Goal: Transaction & Acquisition: Obtain resource

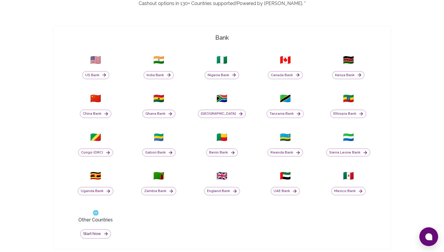
scroll to position [209, 0]
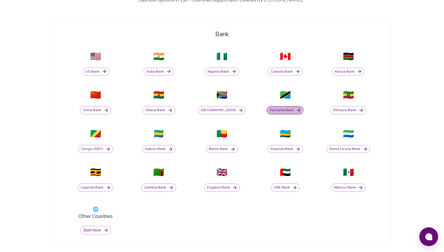
click at [285, 107] on button "Tanzania Bank" at bounding box center [285, 110] width 37 height 8
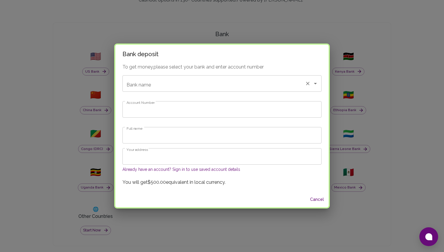
click at [188, 85] on input "Bank name" at bounding box center [213, 83] width 177 height 11
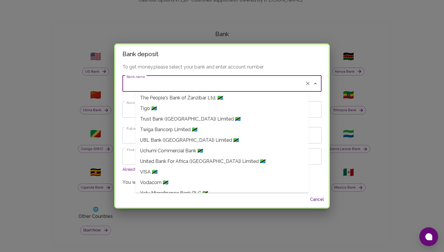
scroll to position [718, 0]
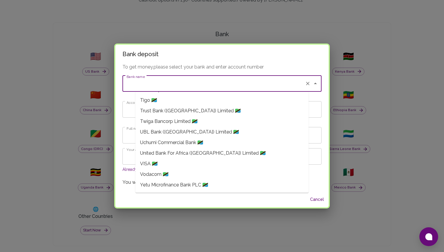
click at [171, 171] on li "Vodacom 🇹🇿" at bounding box center [221, 174] width 173 height 11
type input "Vodacom"
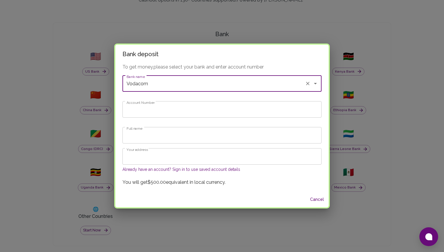
click at [175, 109] on input "Account Number" at bounding box center [221, 109] width 199 height 16
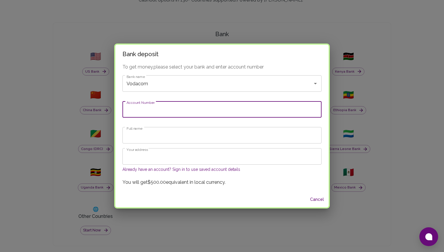
type input "0744339457"
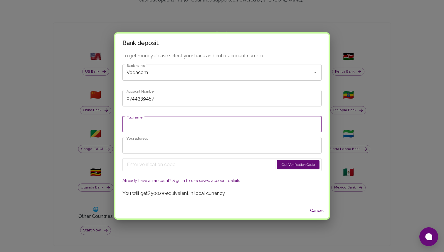
click at [161, 124] on input "Full name" at bounding box center [221, 124] width 199 height 16
type input "g"
type input "GOLDIANA MUHANGAKYALO"
click at [159, 146] on input "Your address" at bounding box center [221, 145] width 199 height 16
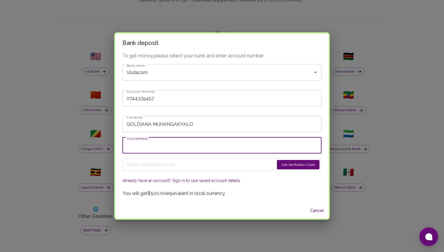
type input "[GEOGRAPHIC_DATA], [GEOGRAPHIC_DATA]"
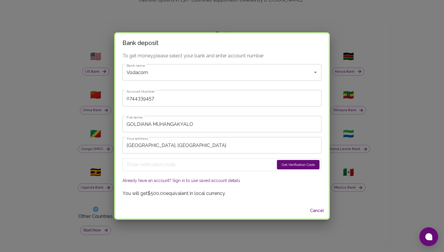
click at [278, 163] on button "Get Verification Code" at bounding box center [298, 164] width 43 height 9
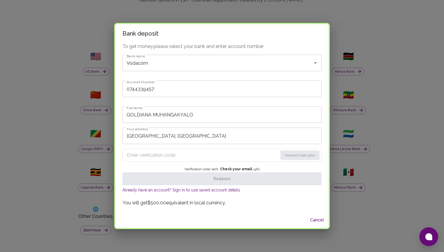
click at [162, 157] on input "Enter verification code" at bounding box center [202, 154] width 151 height 9
paste input "7173"
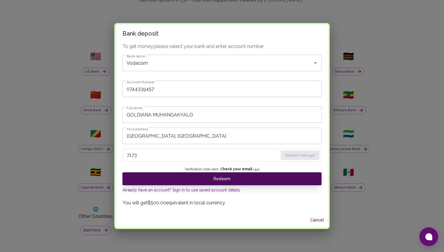
type input "7173"
click at [236, 179] on button "Redeem" at bounding box center [221, 178] width 199 height 13
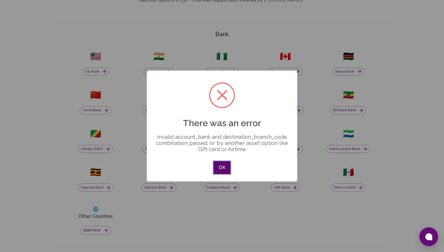
click at [227, 167] on button "OK" at bounding box center [222, 167] width 17 height 13
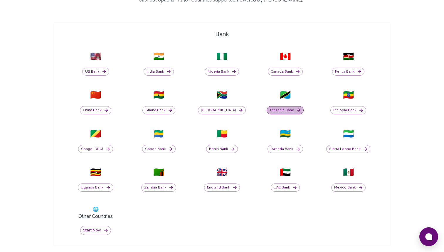
click at [285, 109] on button "Tanzania Bank" at bounding box center [285, 110] width 37 height 8
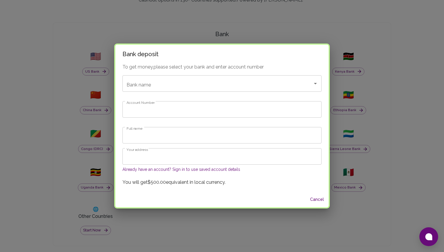
click at [183, 110] on input "Account Number" at bounding box center [221, 109] width 199 height 16
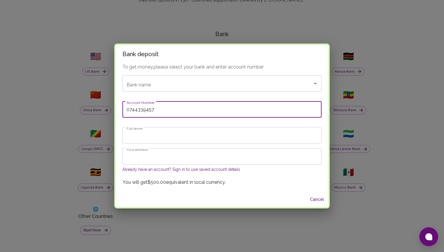
click at [144, 110] on input "0744339457" at bounding box center [221, 109] width 199 height 16
click at [143, 110] on input "0744339457" at bounding box center [221, 109] width 199 height 16
type input "255744339457"
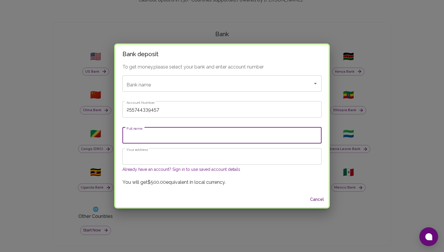
click at [152, 135] on input "Full name" at bounding box center [221, 135] width 199 height 16
click at [164, 135] on input "GOLDIANA MUHANGAKYALO" at bounding box center [221, 135] width 199 height 16
type input "GOLDIANA [PERSON_NAME]"
click at [168, 158] on input "Your address" at bounding box center [221, 156] width 199 height 16
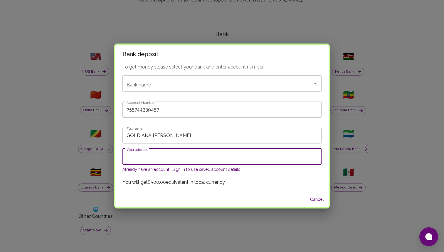
type input "[GEOGRAPHIC_DATA], [GEOGRAPHIC_DATA]"
click at [256, 182] on p "You will get $500.00 equivalent in local currency." at bounding box center [221, 182] width 199 height 7
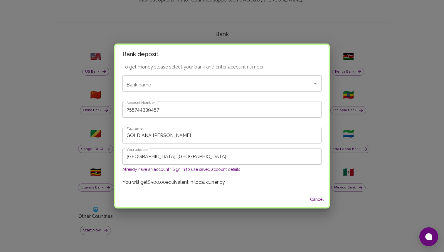
click at [282, 111] on input "255744339457" at bounding box center [221, 109] width 199 height 16
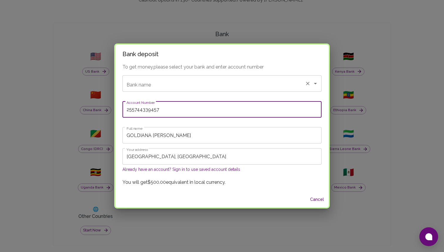
click at [255, 77] on div "Bank name" at bounding box center [221, 83] width 199 height 16
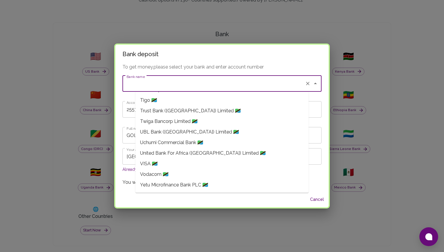
click at [186, 173] on li "Vodacom 🇹🇿" at bounding box center [221, 174] width 173 height 11
type input "Vodacom"
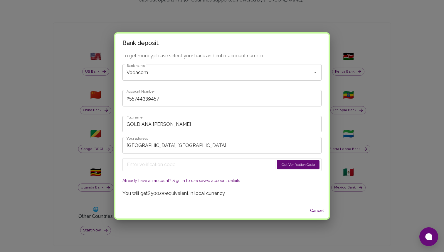
click at [277, 161] on button "Get Verification Code" at bounding box center [298, 164] width 43 height 9
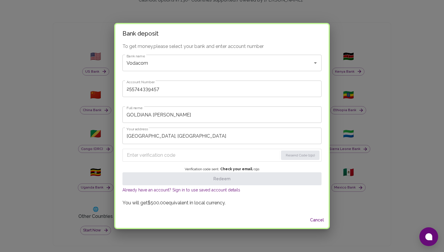
click at [169, 155] on input "Enter verification code" at bounding box center [203, 154] width 152 height 9
paste input "6416"
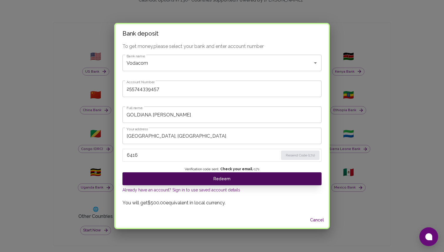
type input "6416"
click at [226, 177] on button "Redeem" at bounding box center [221, 178] width 199 height 13
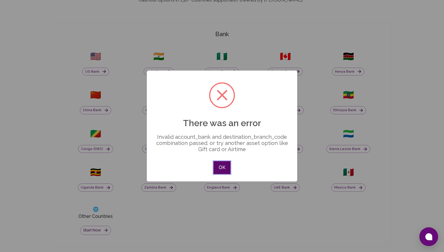
click at [223, 166] on button "OK" at bounding box center [222, 167] width 17 height 13
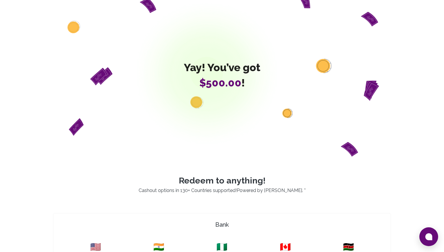
scroll to position [25, 0]
